Goal: Find specific page/section: Find specific page/section

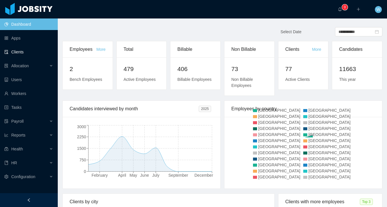
click at [28, 52] on link "Clients" at bounding box center [28, 52] width 49 height 12
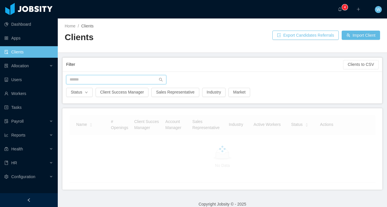
click at [94, 81] on input "text" at bounding box center [116, 79] width 100 height 9
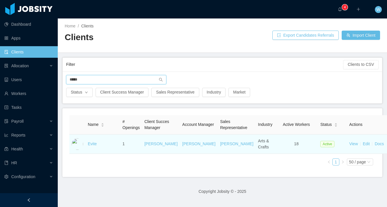
type input "*****"
click at [91, 153] on td "Evite" at bounding box center [102, 144] width 35 height 19
click at [92, 146] on link "Evite" at bounding box center [92, 143] width 9 height 5
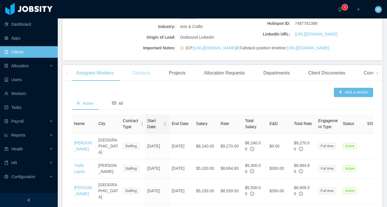
scroll to position [139, 0]
